Goal: Find contact information: Find contact information

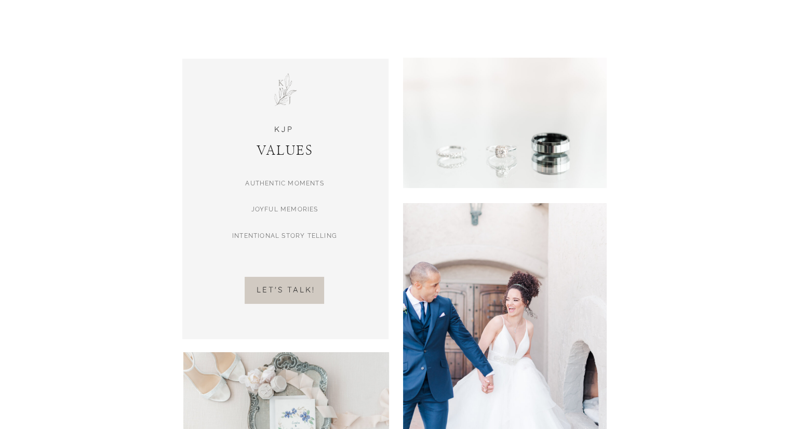
click at [293, 293] on h2 "let's talk!" at bounding box center [286, 292] width 159 height 14
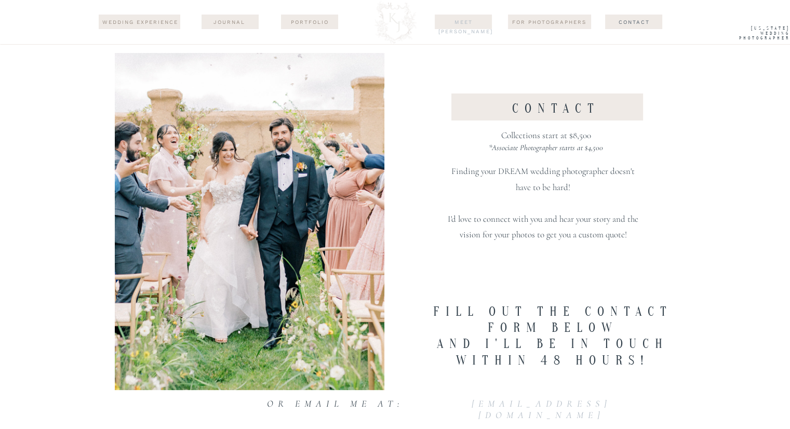
click at [470, 22] on nav "Meet Kari" at bounding box center [464, 22] width 50 height 8
